Goal: Transaction & Acquisition: Purchase product/service

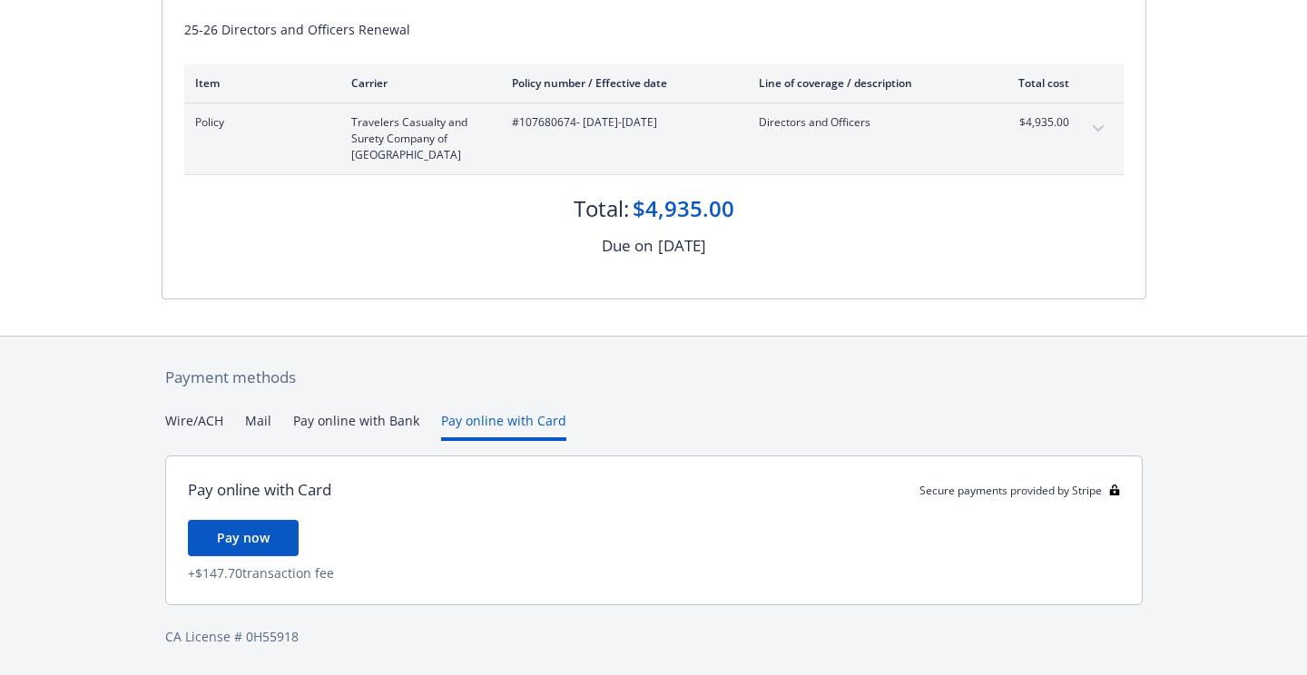
scroll to position [241, 0]
click at [504, 391] on div "Payment methods Wire/ACH Mail Pay online with Bank Pay online with Card Pay onl…" at bounding box center [654, 506] width 985 height 339
click at [382, 425] on button "Pay online with Bank" at bounding box center [356, 426] width 126 height 30
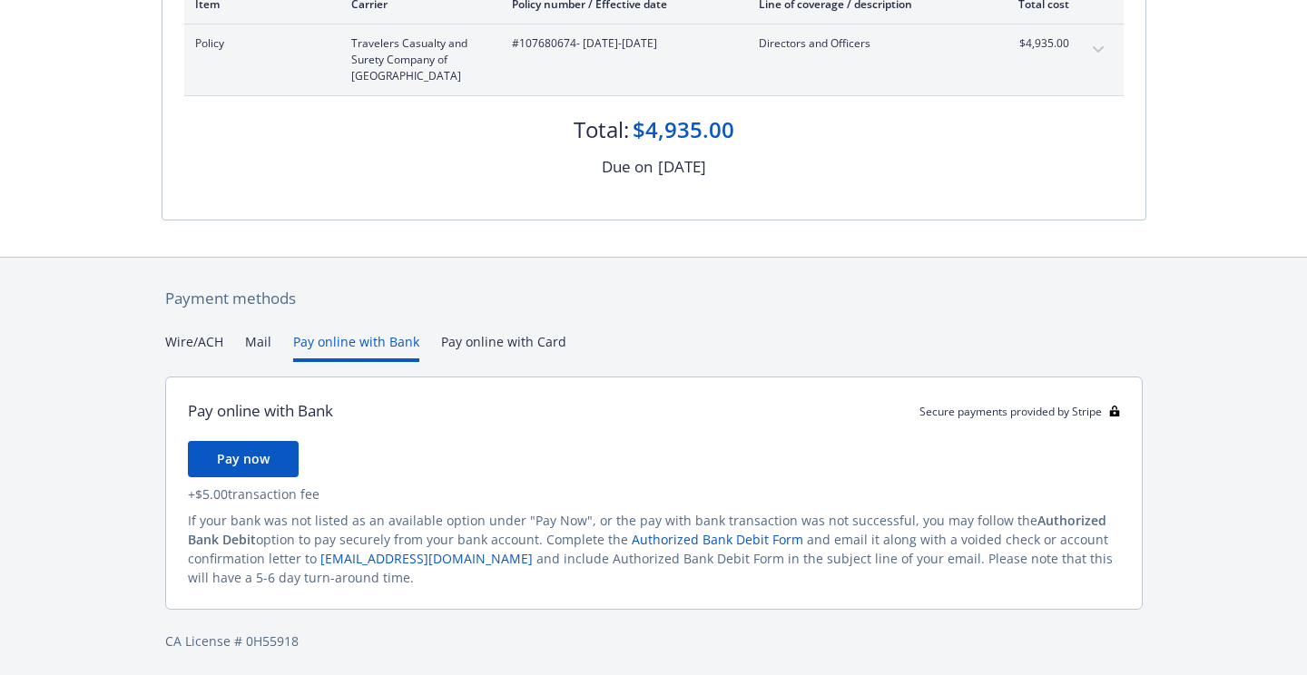
scroll to position [324, 0]
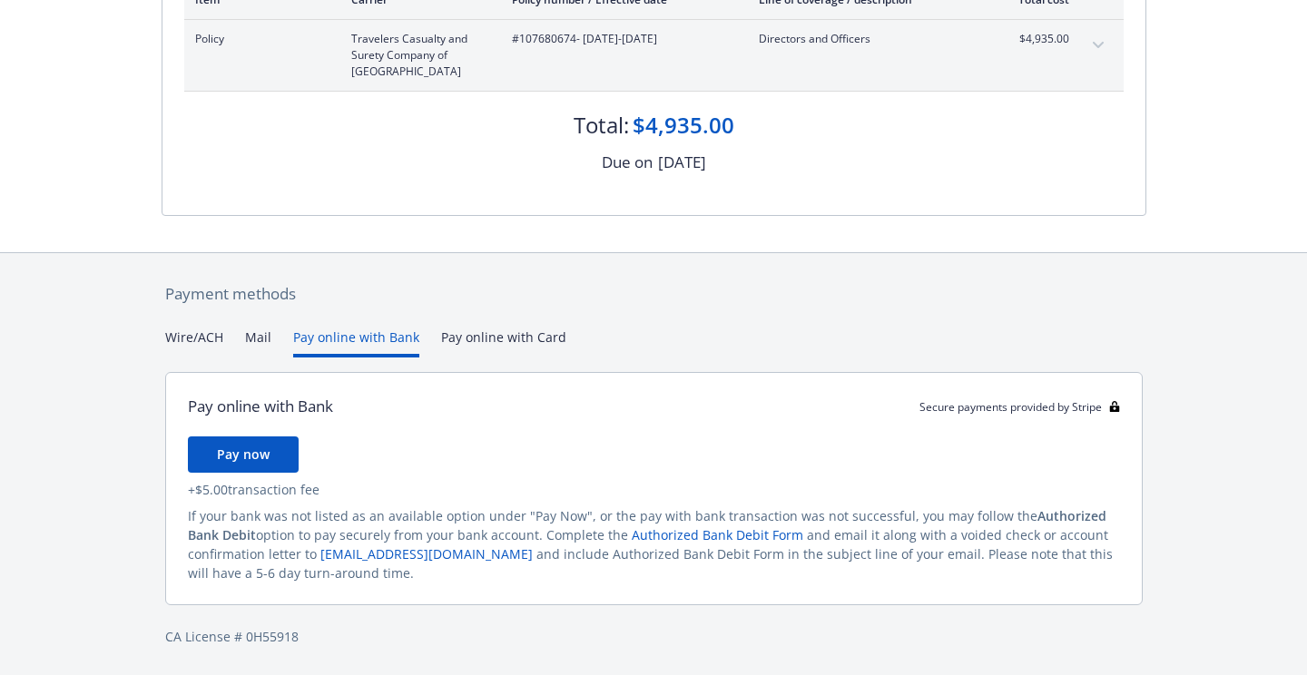
click at [267, 347] on button "Mail" at bounding box center [258, 343] width 26 height 30
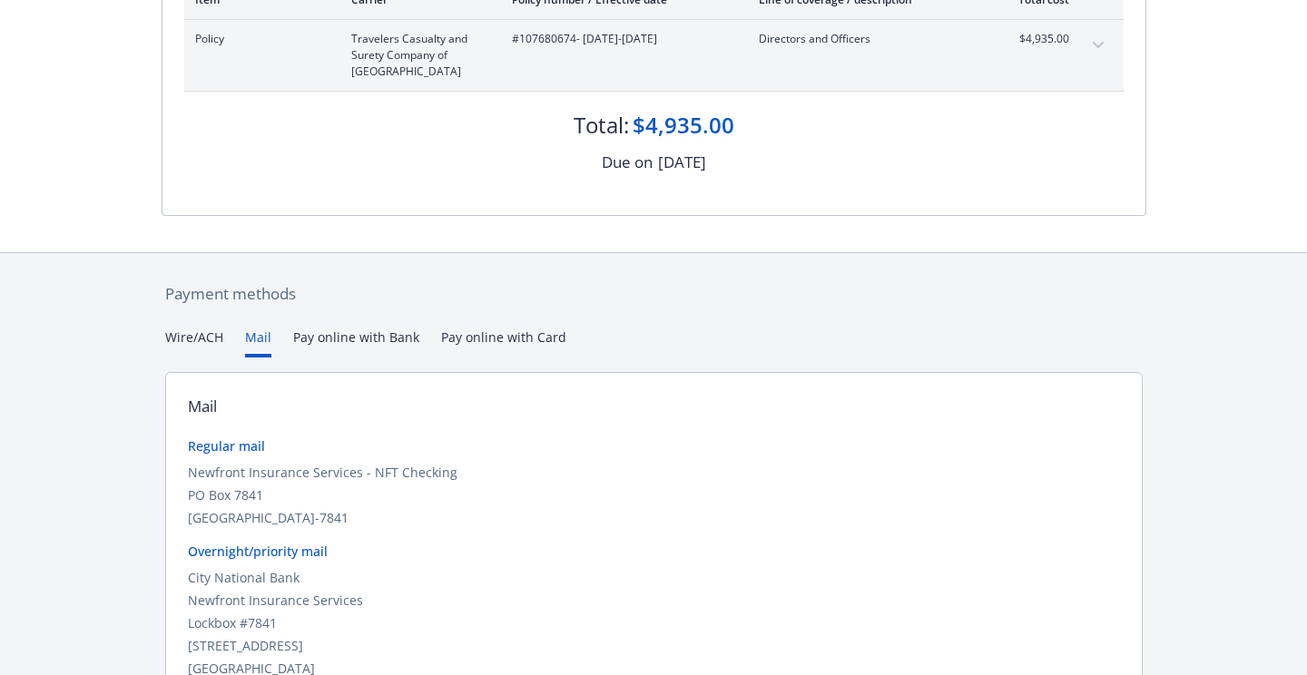
scroll to position [276, 0]
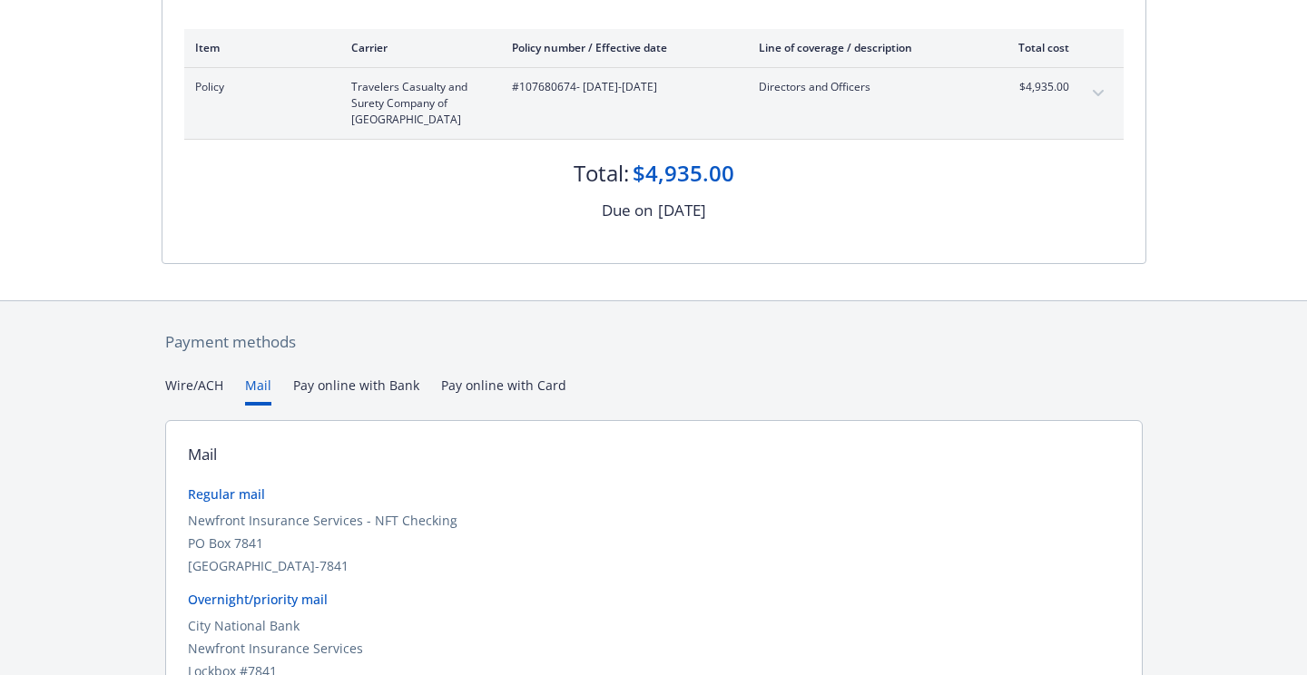
click at [192, 341] on div "Payment methods Wire/ACH Mail Pay online with Bank Pay online with Card Mail Re…" at bounding box center [654, 560] width 985 height 518
